Goal: Book appointment/travel/reservation

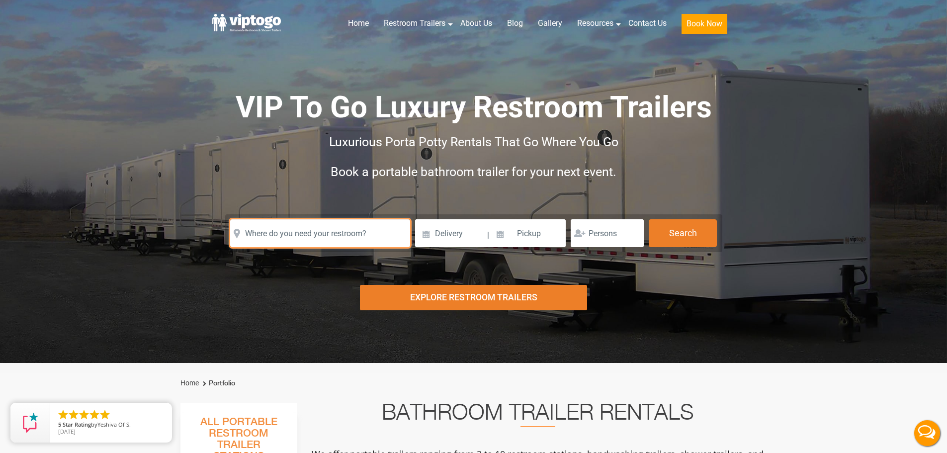
click at [270, 224] on input "text" at bounding box center [320, 233] width 180 height 28
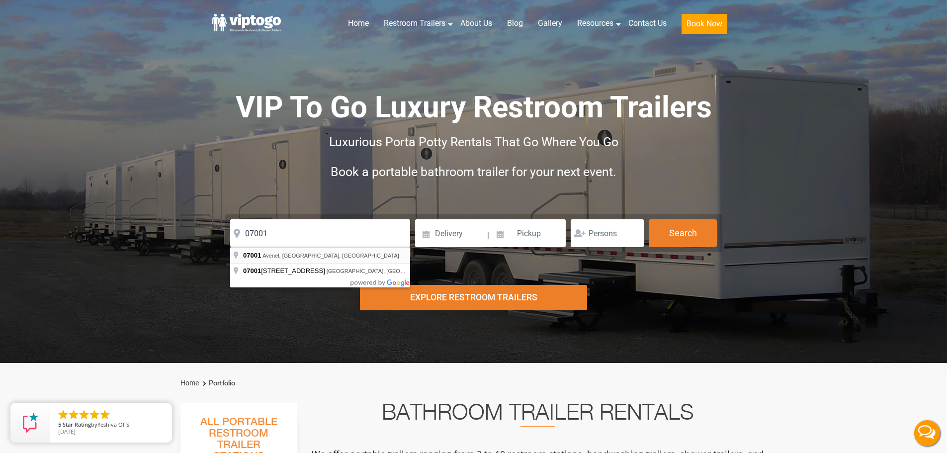
type input "[GEOGRAPHIC_DATA]"
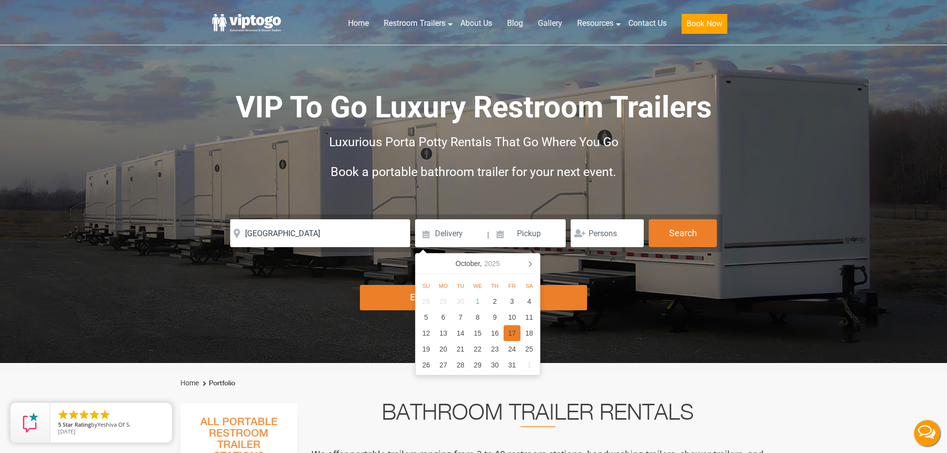
click at [518, 332] on div "17" at bounding box center [512, 333] width 17 height 16
type input "[DATE]"
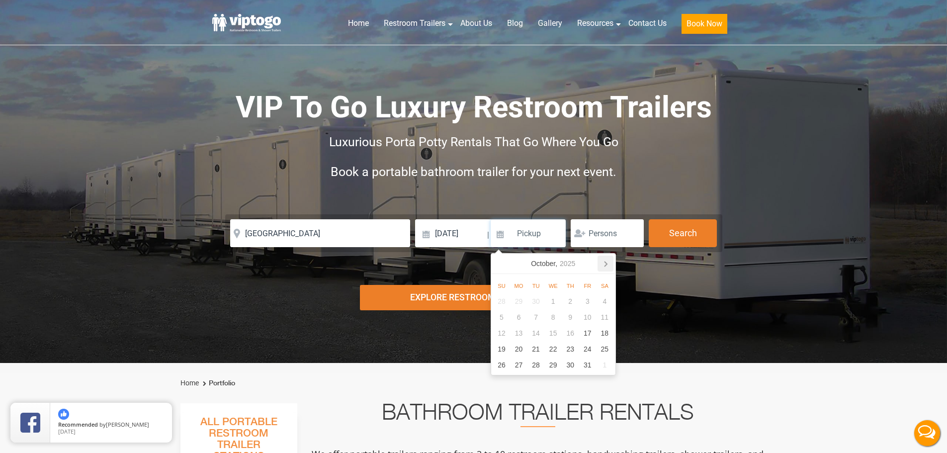
click at [605, 262] on icon at bounding box center [606, 264] width 2 height 5
click at [518, 368] on div "24" at bounding box center [518, 365] width 17 height 16
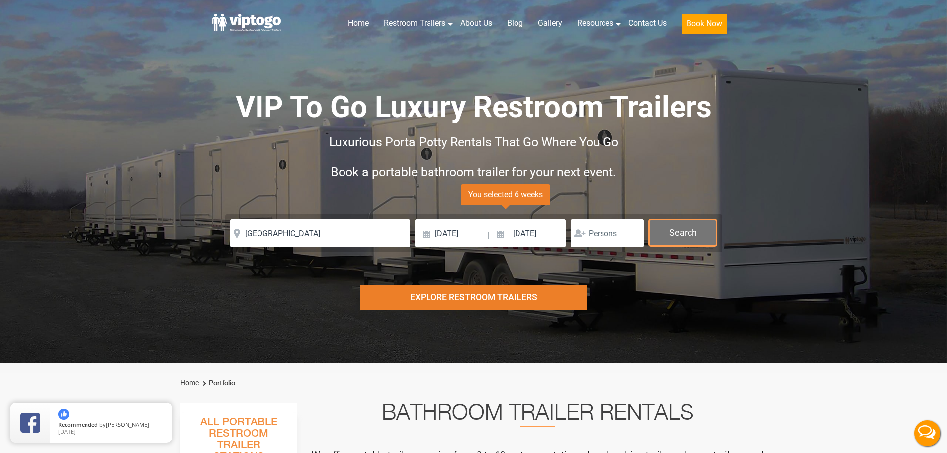
click at [680, 234] on button "Search" at bounding box center [683, 232] width 68 height 27
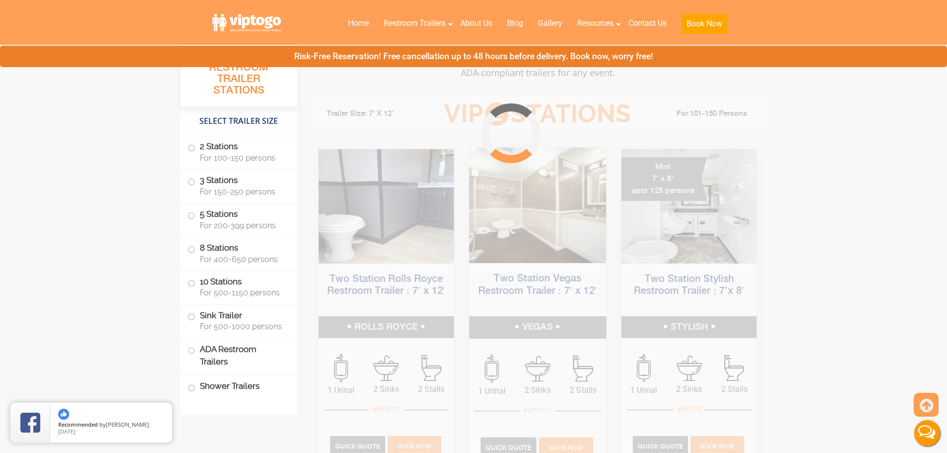
scroll to position [403, 0]
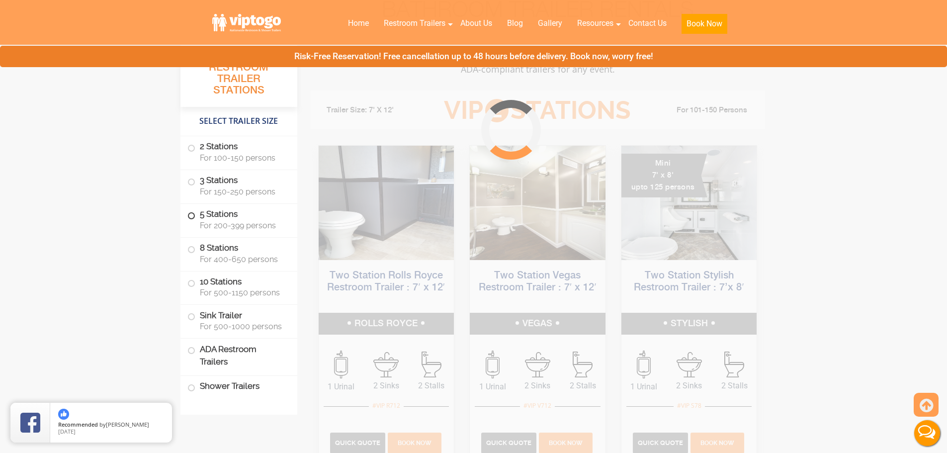
click at [227, 222] on span "For 200-399 persons" at bounding box center [243, 225] width 86 height 9
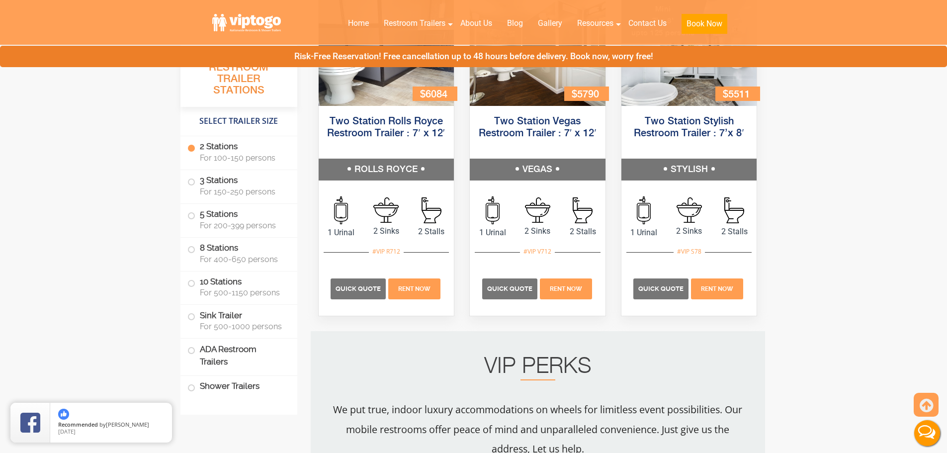
scroll to position [0, 0]
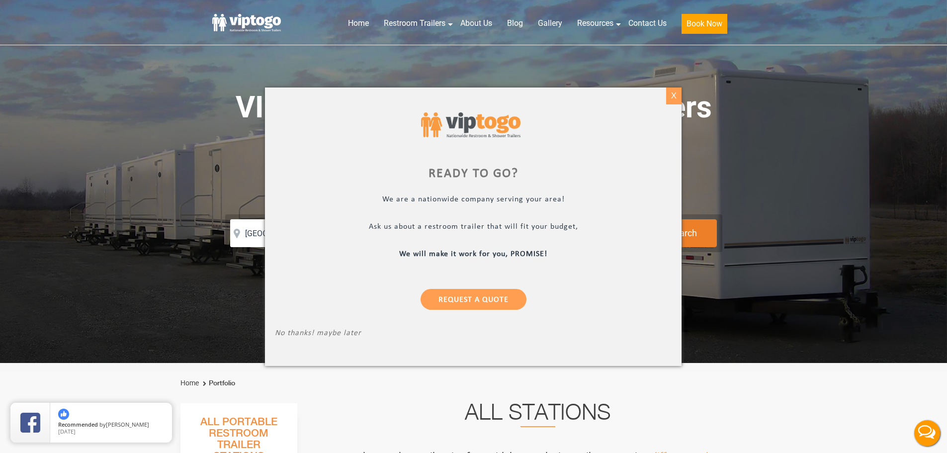
click at [677, 100] on div "X" at bounding box center [673, 95] width 15 height 17
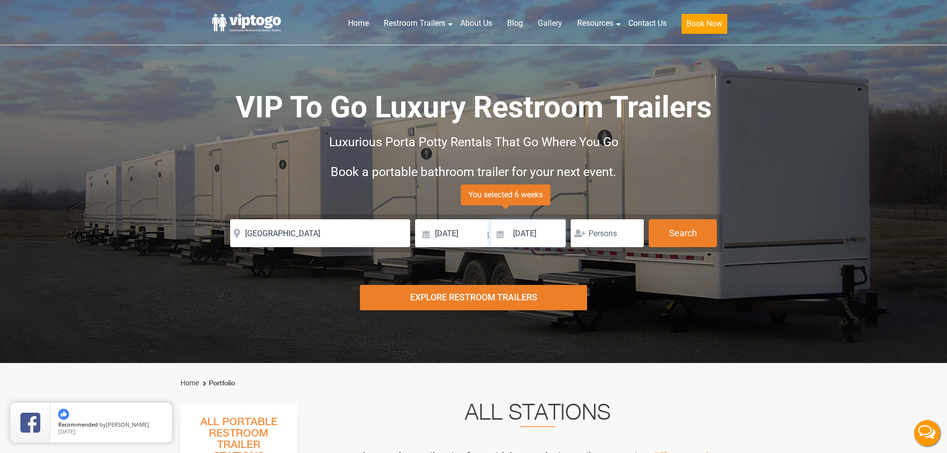
click at [532, 233] on input "[DATE]" at bounding box center [529, 233] width 76 height 28
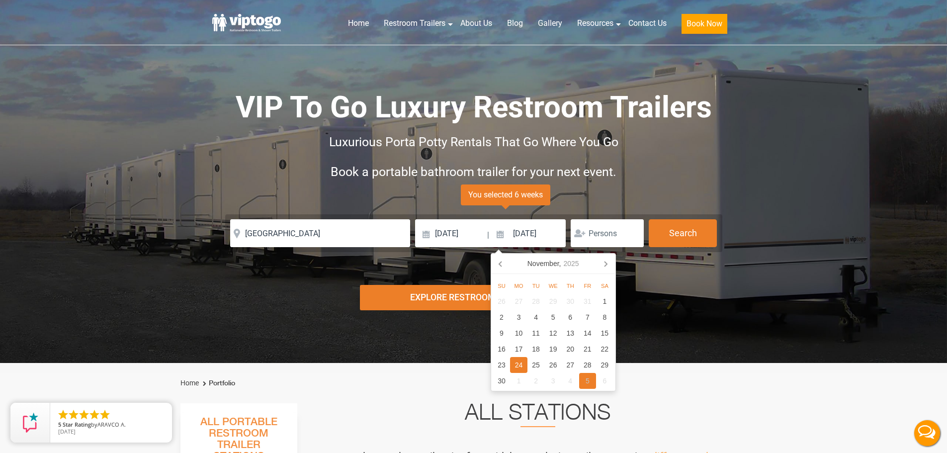
drag, startPoint x: 582, startPoint y: 384, endPoint x: 618, endPoint y: 306, distance: 86.1
click at [583, 384] on div "5" at bounding box center [587, 381] width 17 height 16
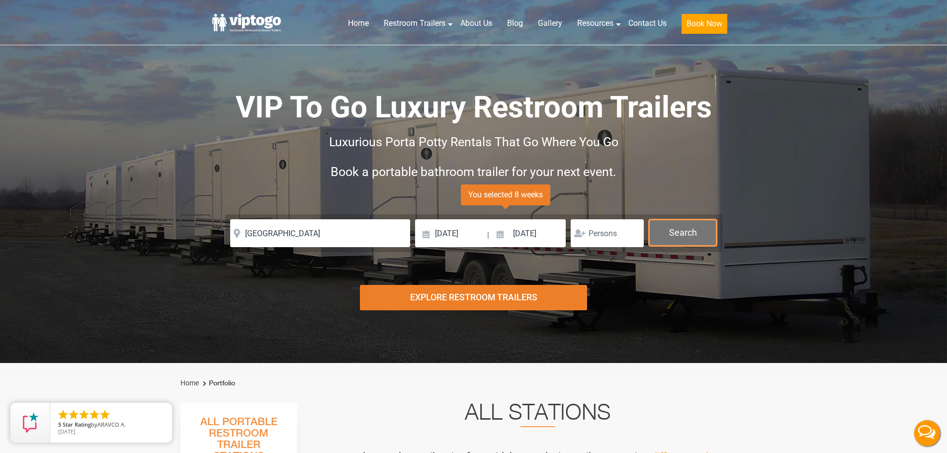
click at [690, 222] on button "Search" at bounding box center [683, 232] width 68 height 27
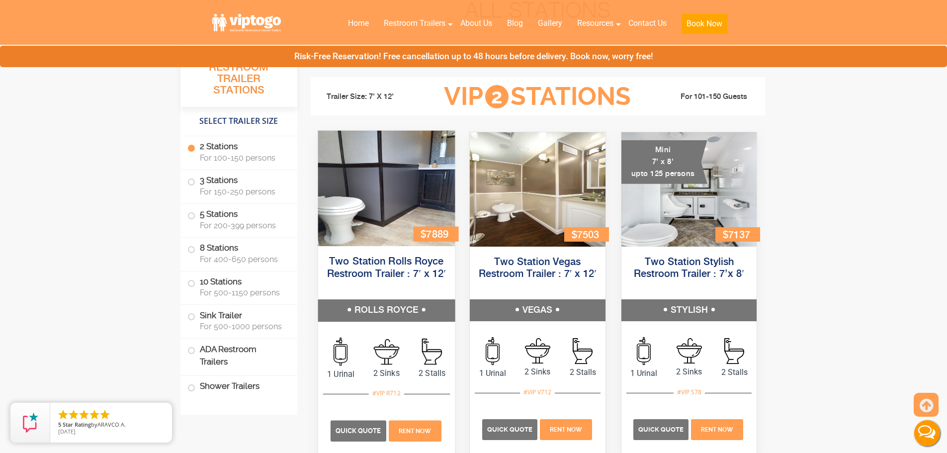
scroll to position [403, 0]
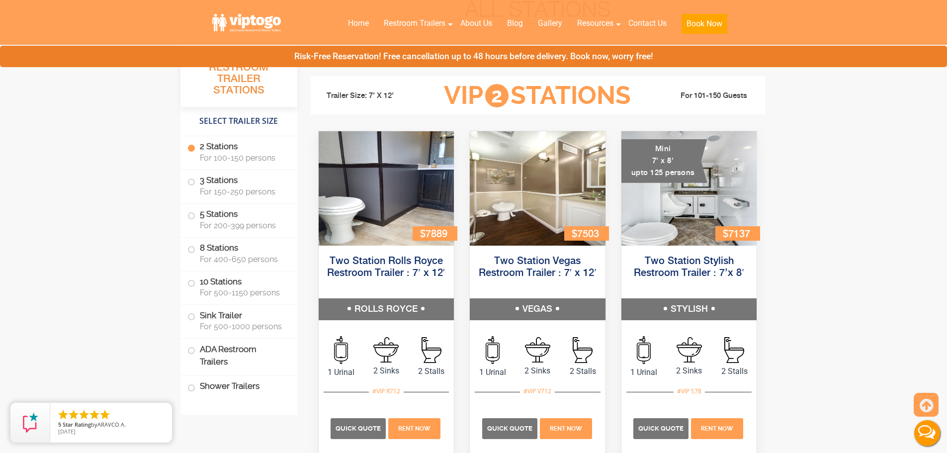
click at [236, 235] on li "5 Stations For 200-399 persons" at bounding box center [238, 221] width 117 height 34
click at [239, 222] on span "For 200-399 persons" at bounding box center [243, 225] width 86 height 9
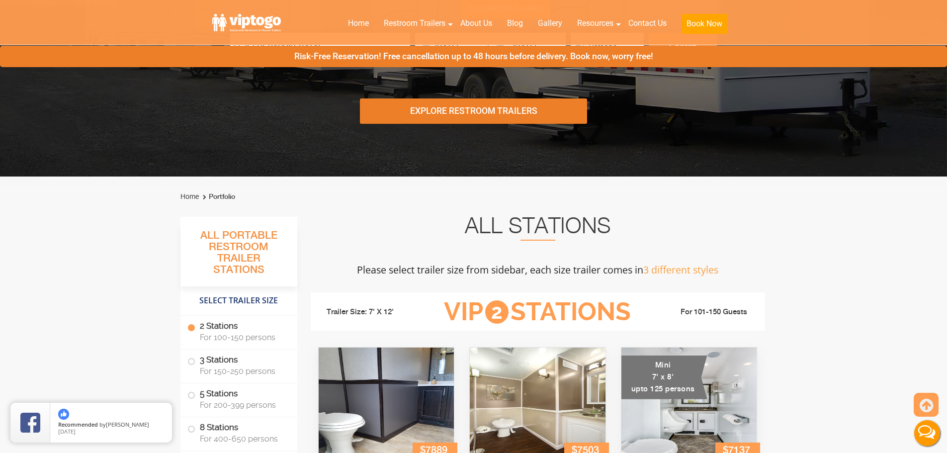
scroll to position [0, 0]
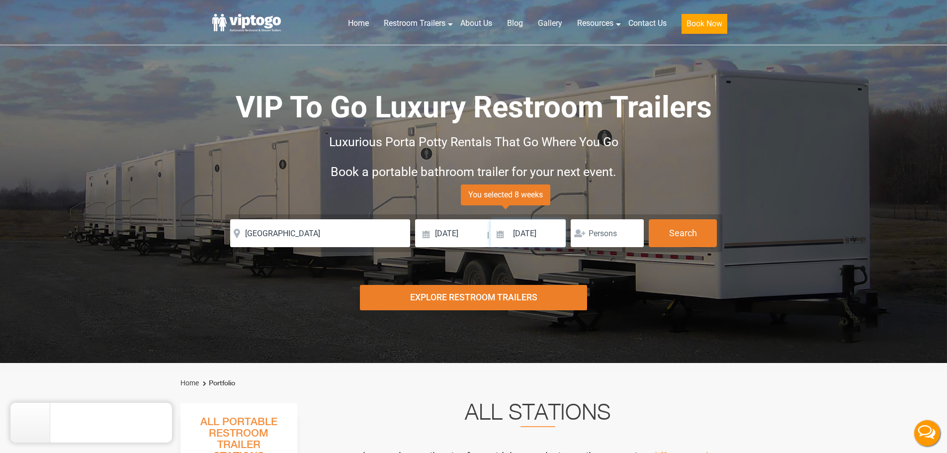
click at [526, 233] on input "[DATE]" at bounding box center [529, 233] width 76 height 28
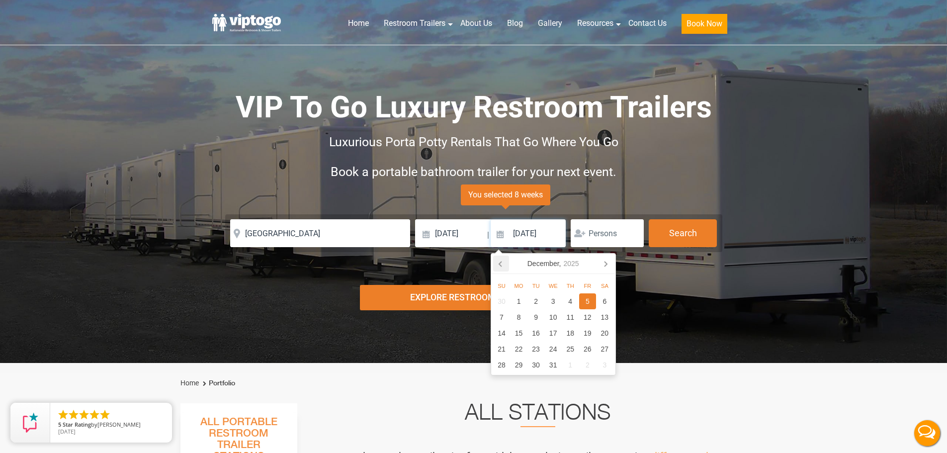
click at [498, 266] on icon at bounding box center [501, 264] width 16 height 16
click at [520, 349] on div "17" at bounding box center [518, 349] width 17 height 16
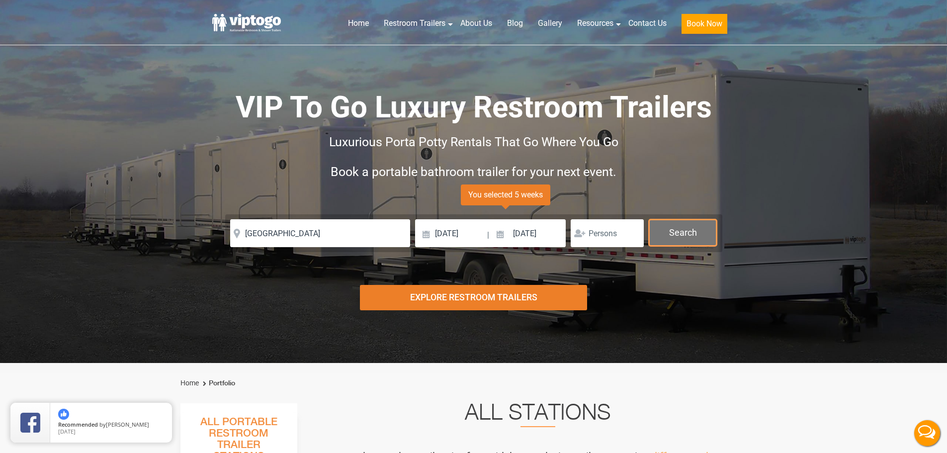
click at [697, 220] on button "Search" at bounding box center [683, 232] width 68 height 27
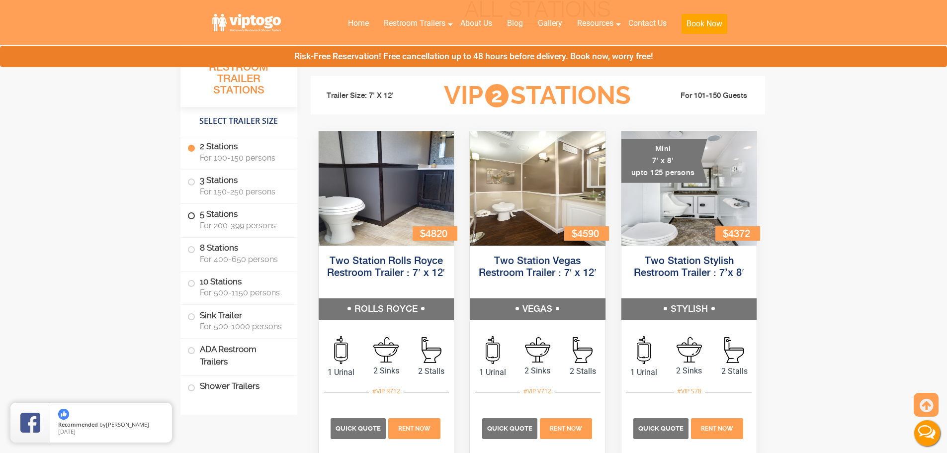
click at [231, 227] on span "For 200-399 persons" at bounding box center [243, 225] width 86 height 9
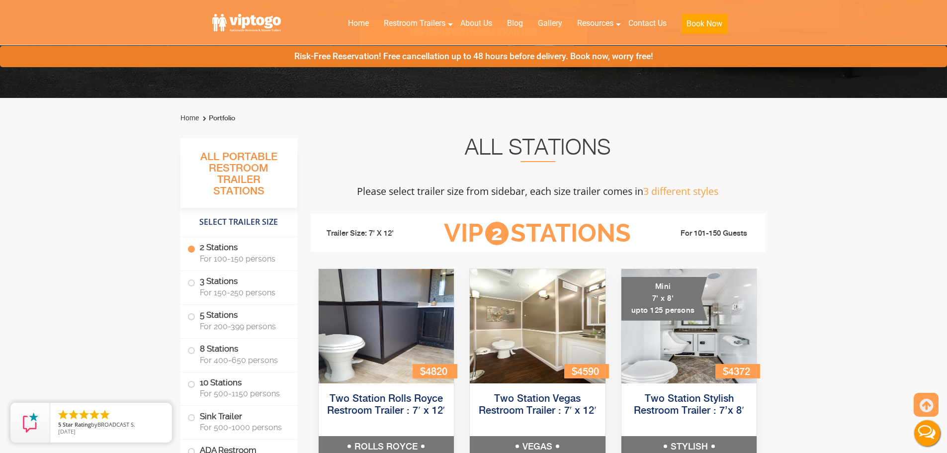
scroll to position [147, 0]
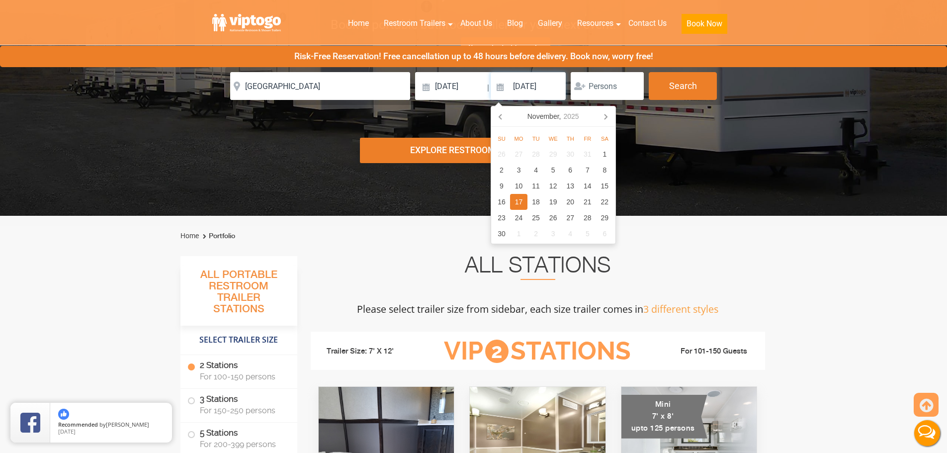
click at [523, 77] on input "[DATE]" at bounding box center [529, 86] width 76 height 28
click at [588, 202] on div "21" at bounding box center [587, 202] width 17 height 16
type input "[DATE]"
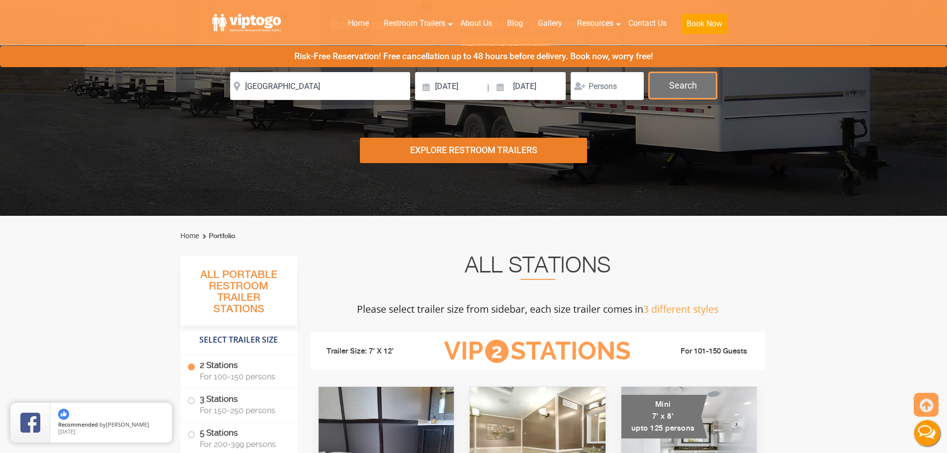
click at [715, 84] on button "Search" at bounding box center [683, 85] width 68 height 27
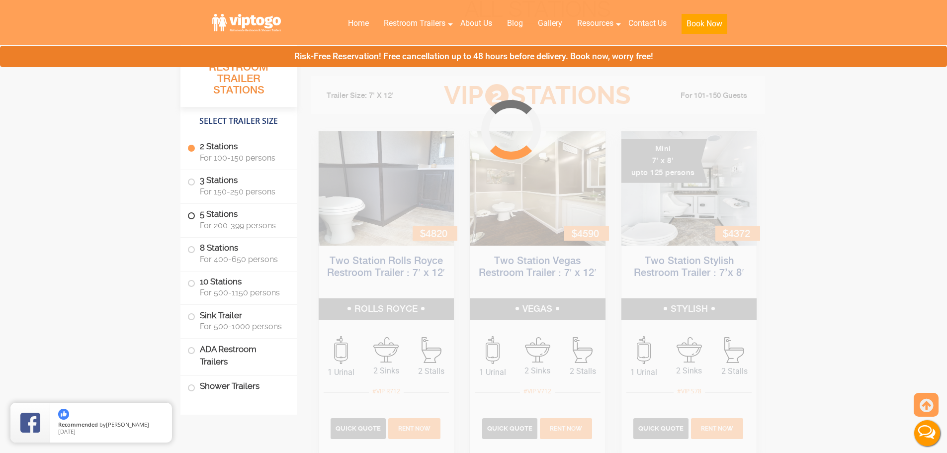
click at [220, 226] on span "For 200-399 persons" at bounding box center [243, 225] width 86 height 9
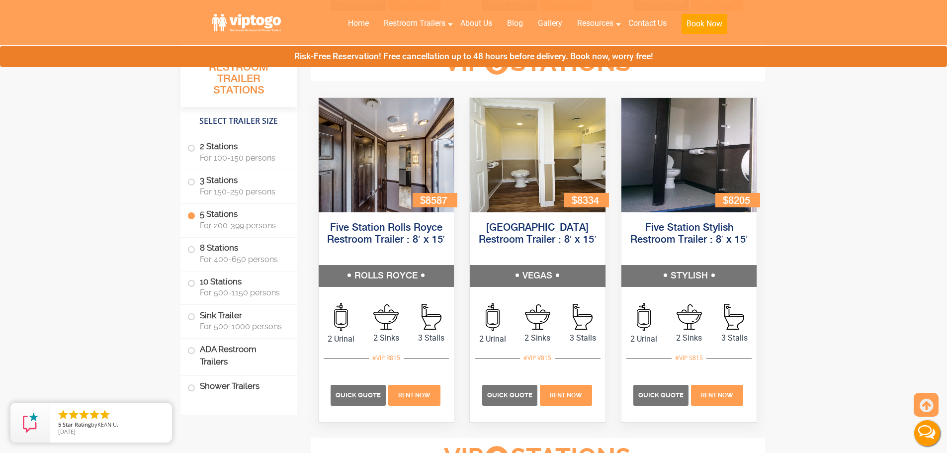
scroll to position [1489, 0]
